Goal: Transaction & Acquisition: Purchase product/service

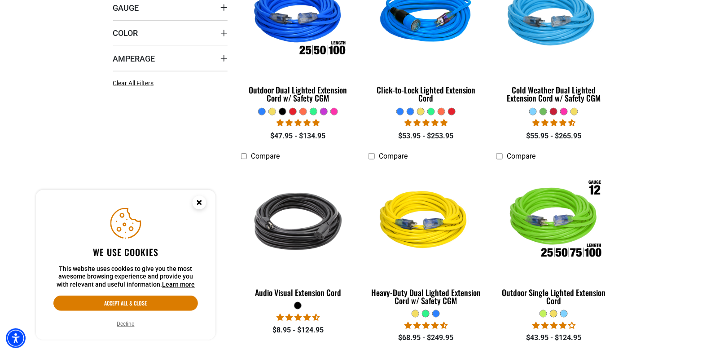
scroll to position [314, 0]
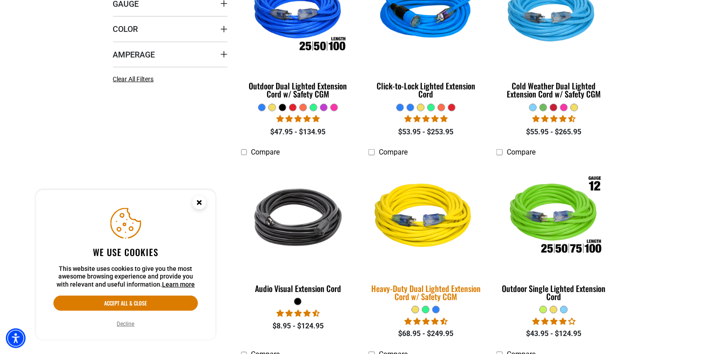
click at [419, 219] on img at bounding box center [426, 217] width 126 height 115
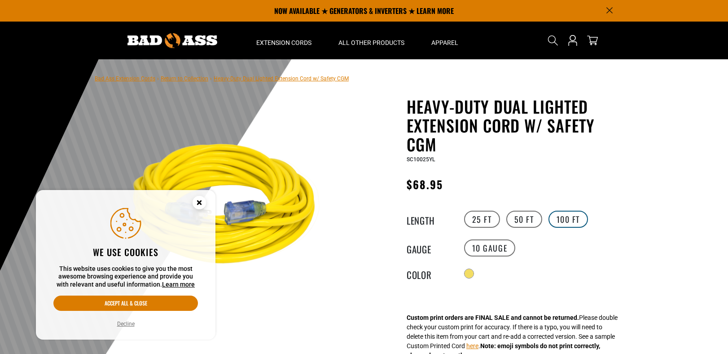
click at [558, 211] on label "100 FT" at bounding box center [569, 219] width 40 height 17
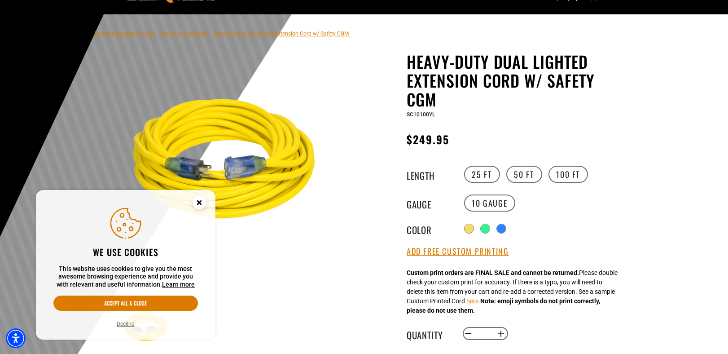
click at [199, 198] on circle "Cookie Consent" at bounding box center [199, 202] width 13 height 13
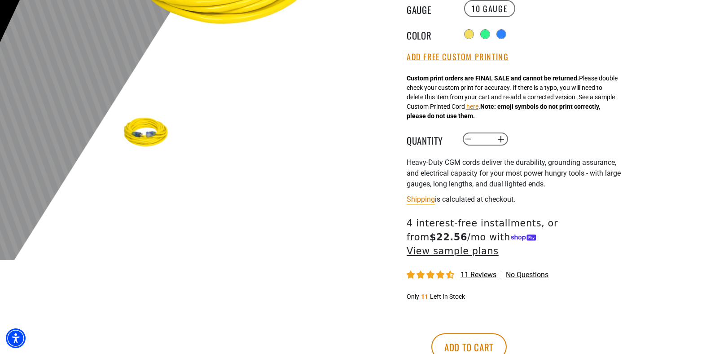
scroll to position [359, 0]
